Goal: Ask a question

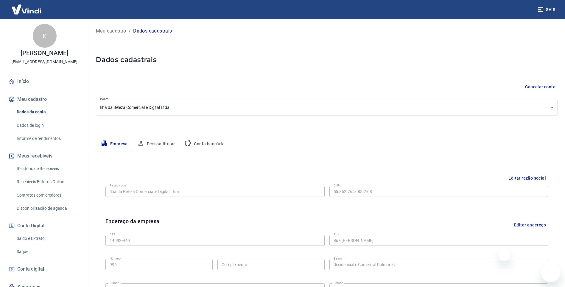
select select "SP"
select select "business"
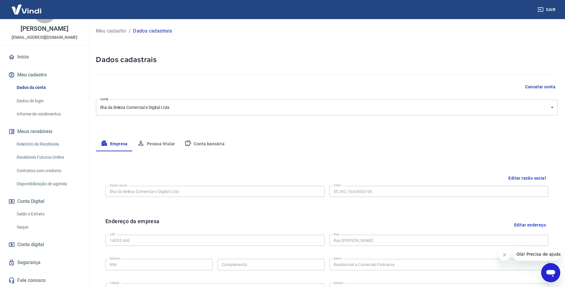
click at [24, 56] on link "Início" at bounding box center [44, 56] width 75 height 13
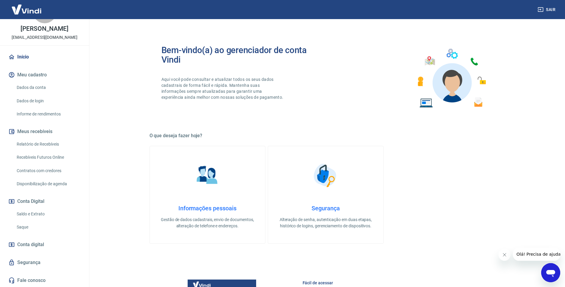
click at [528, 255] on span "Olá! Precisa de ajuda?" at bounding box center [539, 253] width 46 height 5
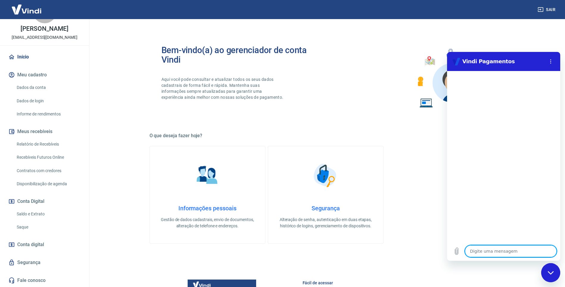
type textarea "a"
type textarea "x"
type textarea "ab"
type textarea "x"
type textarea "abr"
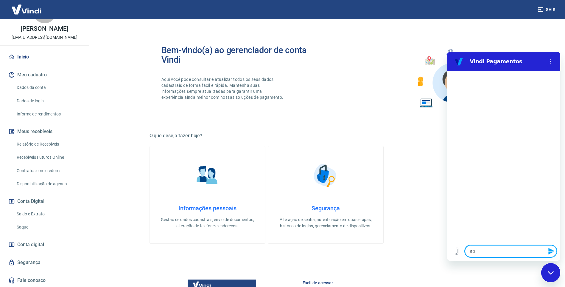
type textarea "x"
type textarea "abri"
type textarea "x"
type textarea "abrir"
type textarea "x"
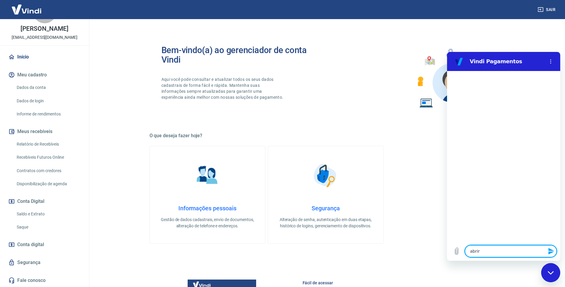
type textarea "abrir"
type textarea "x"
type textarea "abrir c"
type textarea "x"
type textarea "abrir ch"
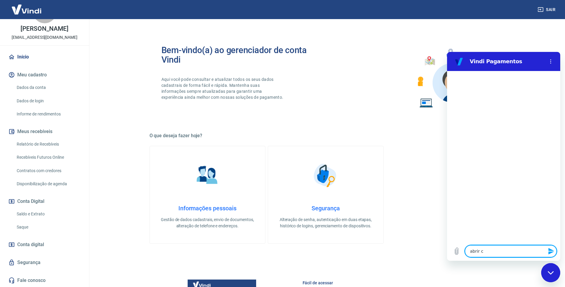
type textarea "x"
type textarea "abrir cha"
type textarea "x"
type textarea "abrir cham"
type textarea "x"
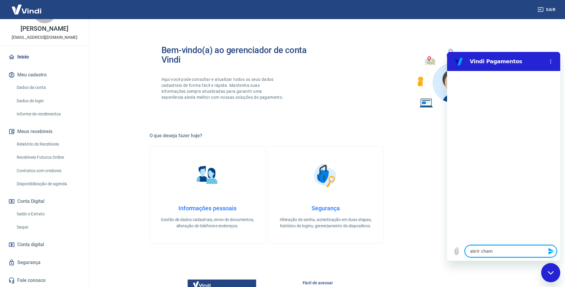
type textarea "abrir chama"
type textarea "x"
type textarea "abrir chamad"
type textarea "x"
type textarea "abrir chamado"
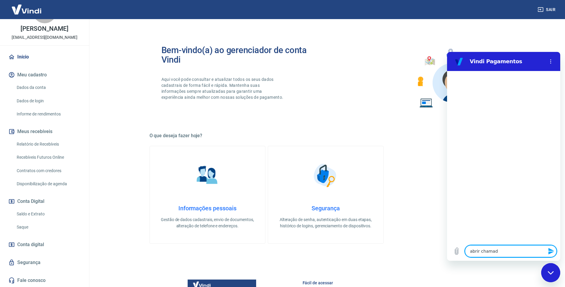
type textarea "x"
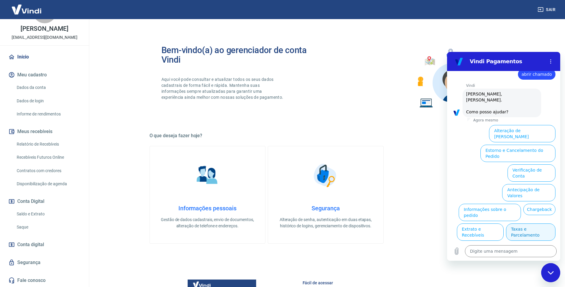
click at [527, 223] on button "Taxas e Parcelamento" at bounding box center [530, 231] width 49 height 17
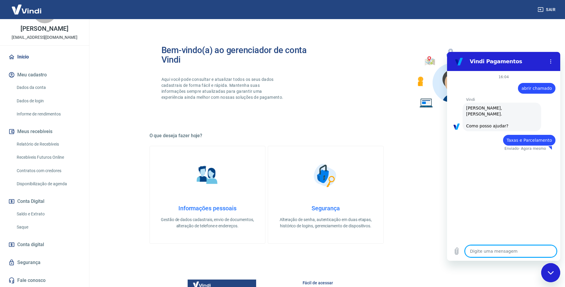
type textarea "x"
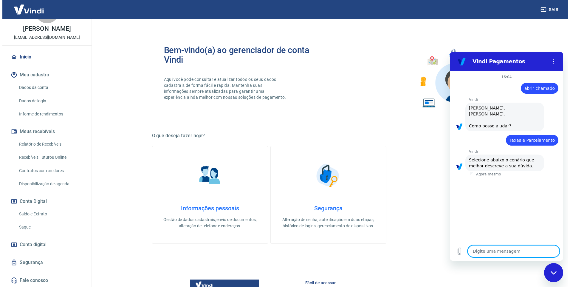
scroll to position [11, 0]
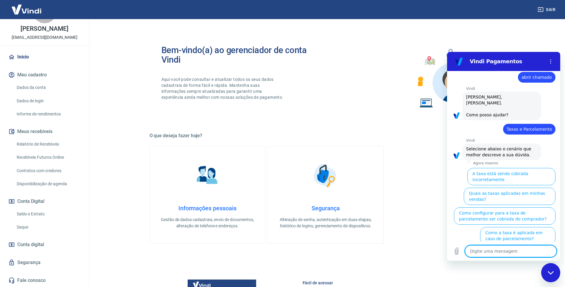
click at [18, 279] on link "Fale conosco" at bounding box center [44, 279] width 75 height 13
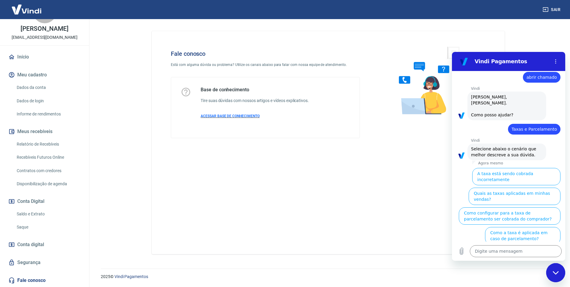
click at [236, 114] on span "ACESSAR BASE DE CONHECIMENTO" at bounding box center [229, 116] width 59 height 4
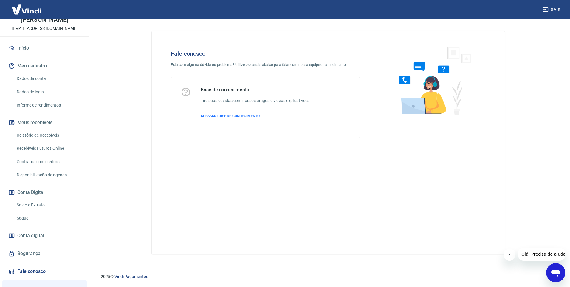
scroll to position [89, 0]
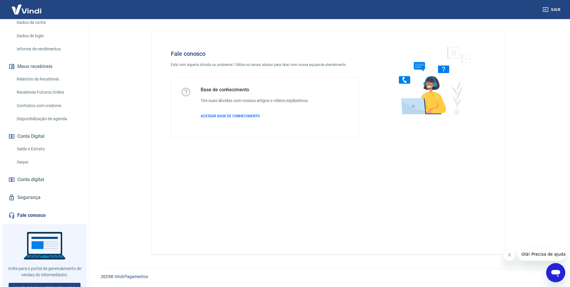
click at [36, 214] on link "Fale conosco" at bounding box center [44, 215] width 75 height 13
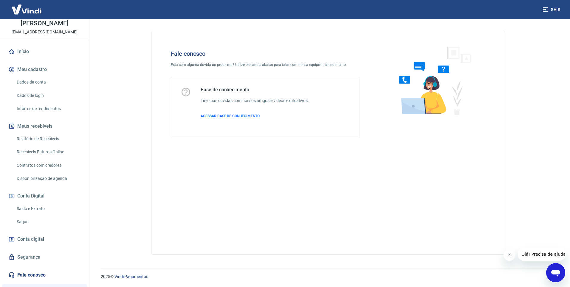
scroll to position [97, 0]
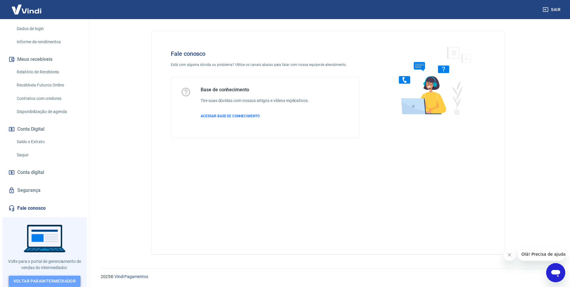
click at [46, 276] on link "Voltar para Intermediador" at bounding box center [45, 280] width 72 height 11
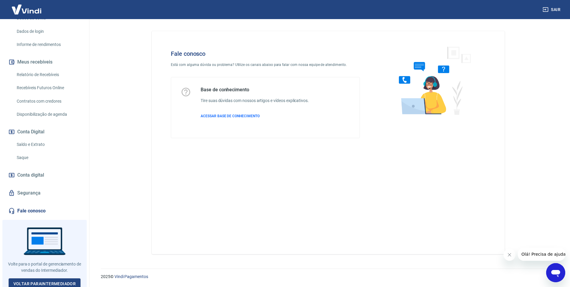
scroll to position [97, 0]
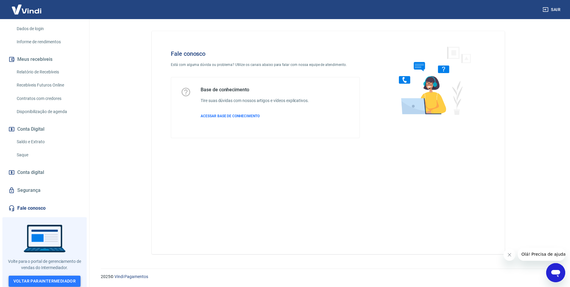
click at [42, 275] on link "Voltar para Intermediador" at bounding box center [45, 280] width 72 height 11
